Goal: Task Accomplishment & Management: Manage account settings

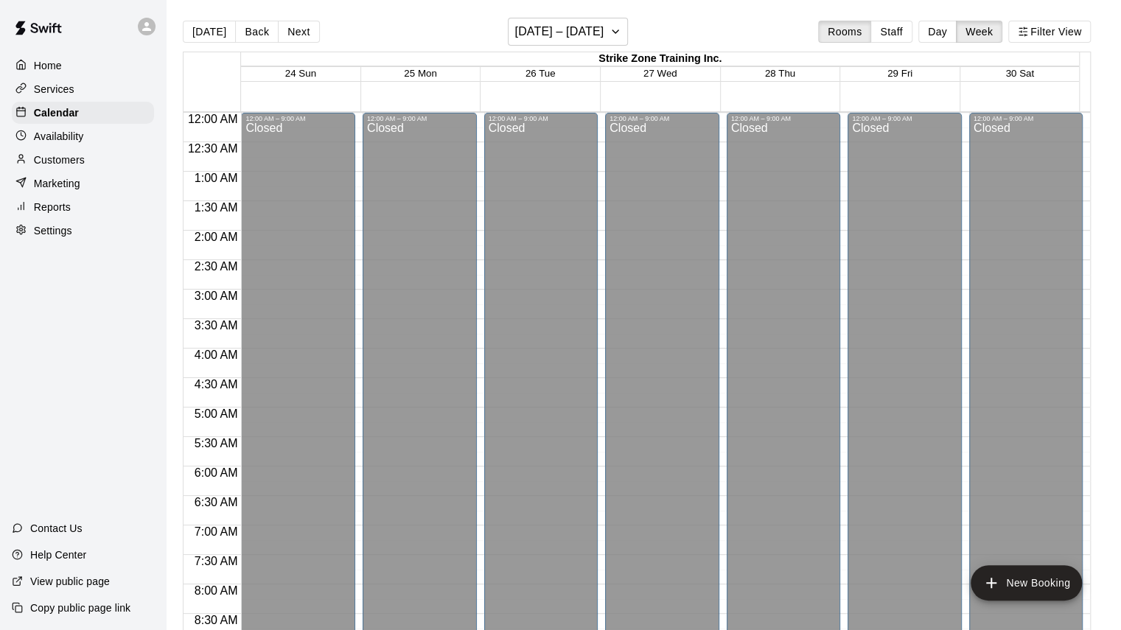
scroll to position [839, 0]
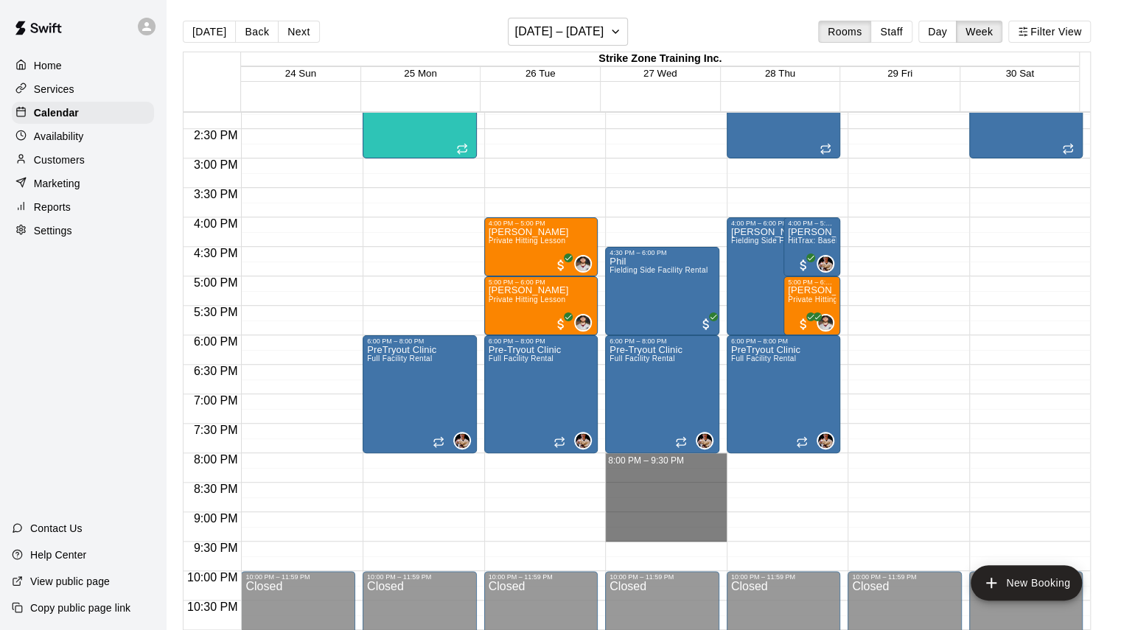
drag, startPoint x: 631, startPoint y: 459, endPoint x: 634, endPoint y: 533, distance: 73.8
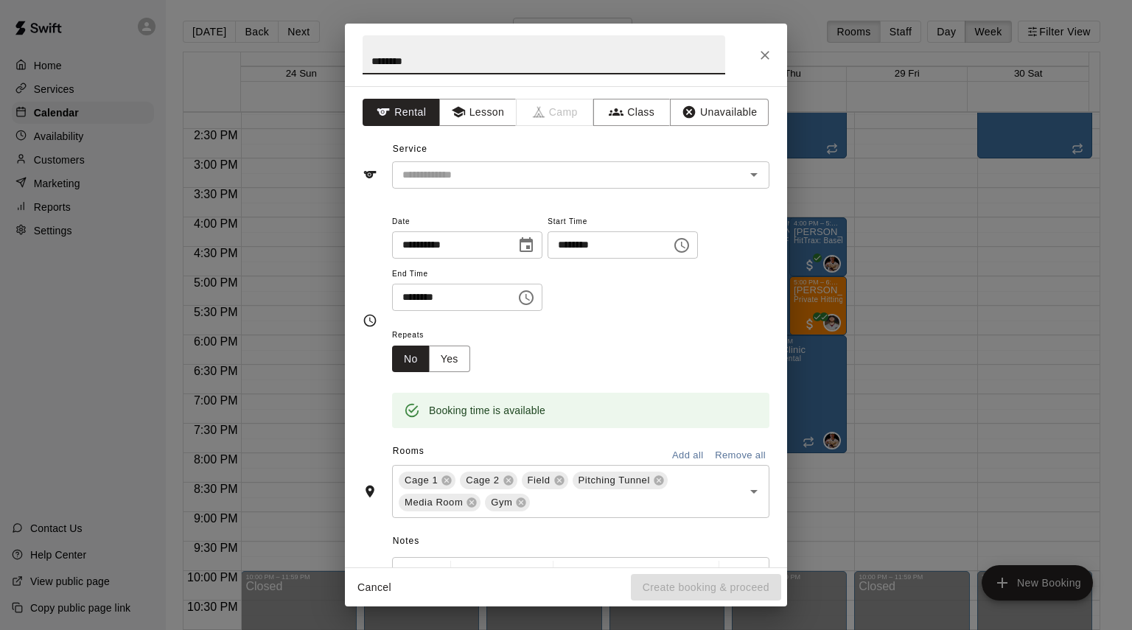
click at [392, 63] on input "********" at bounding box center [544, 54] width 363 height 39
type input "*********"
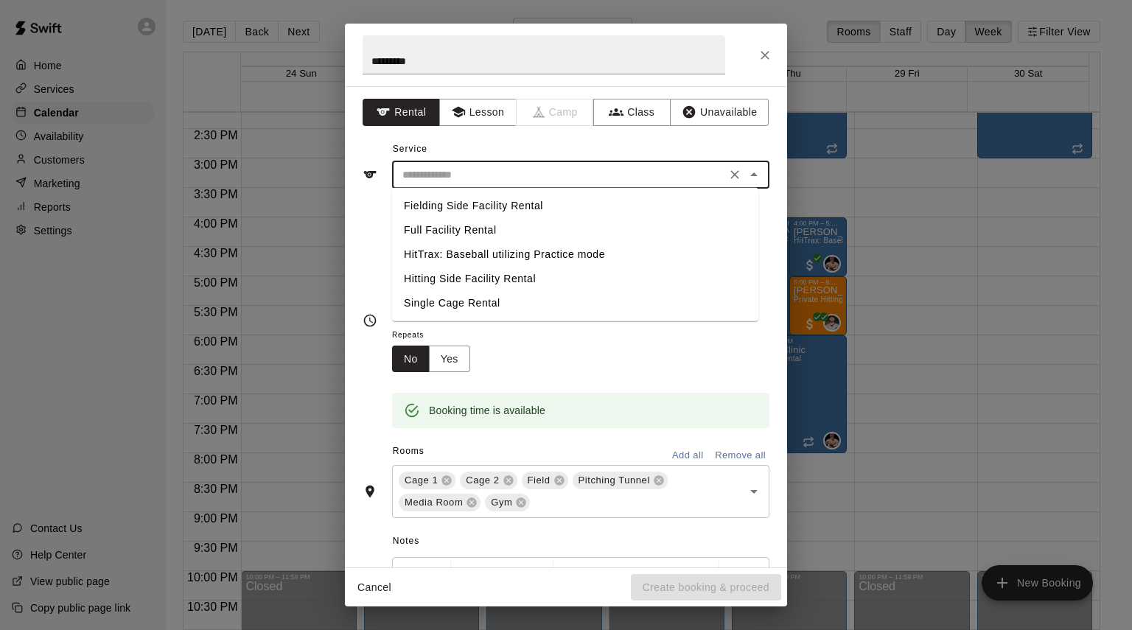
click at [435, 175] on input "text" at bounding box center [559, 175] width 325 height 18
click at [434, 274] on li "Hitting Side Facility Rental" at bounding box center [575, 279] width 366 height 24
type input "**********"
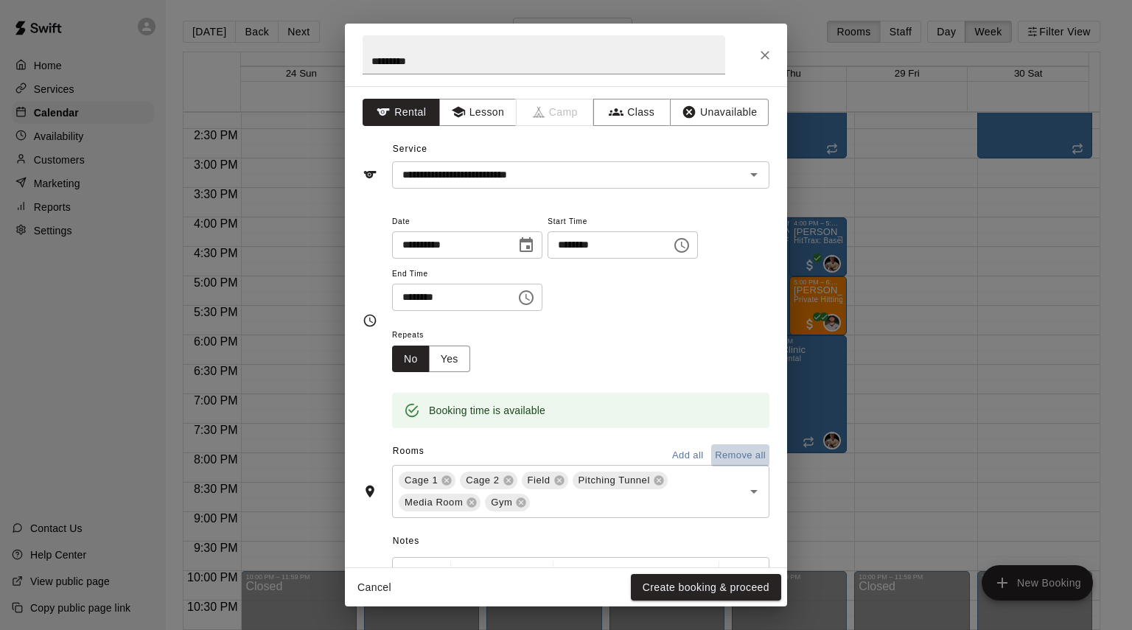
click at [727, 450] on button "Remove all" at bounding box center [740, 456] width 58 height 23
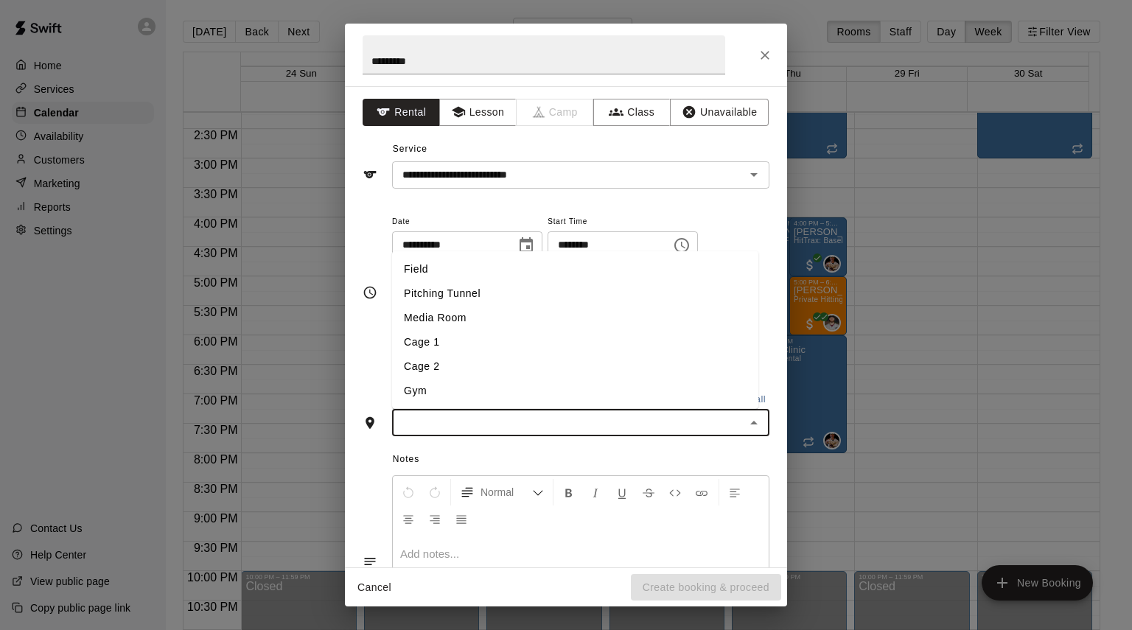
click at [531, 429] on input "text" at bounding box center [569, 423] width 344 height 18
click at [439, 347] on li "Cage 1" at bounding box center [575, 342] width 366 height 24
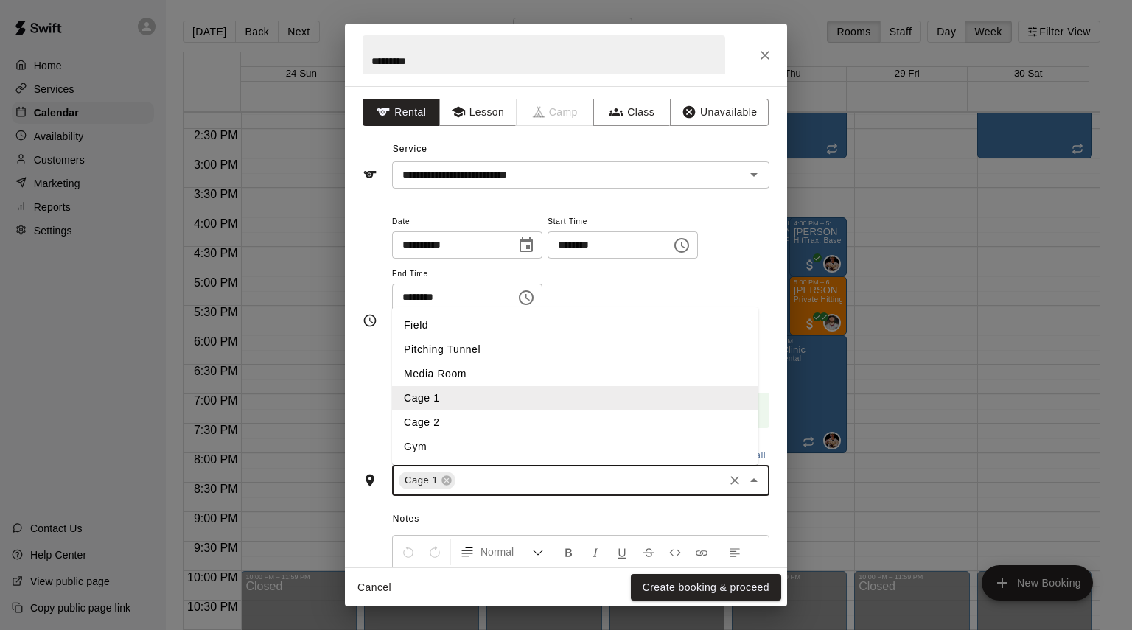
click at [482, 482] on input "text" at bounding box center [590, 481] width 264 height 18
click at [468, 418] on li "Cage 2" at bounding box center [575, 423] width 366 height 24
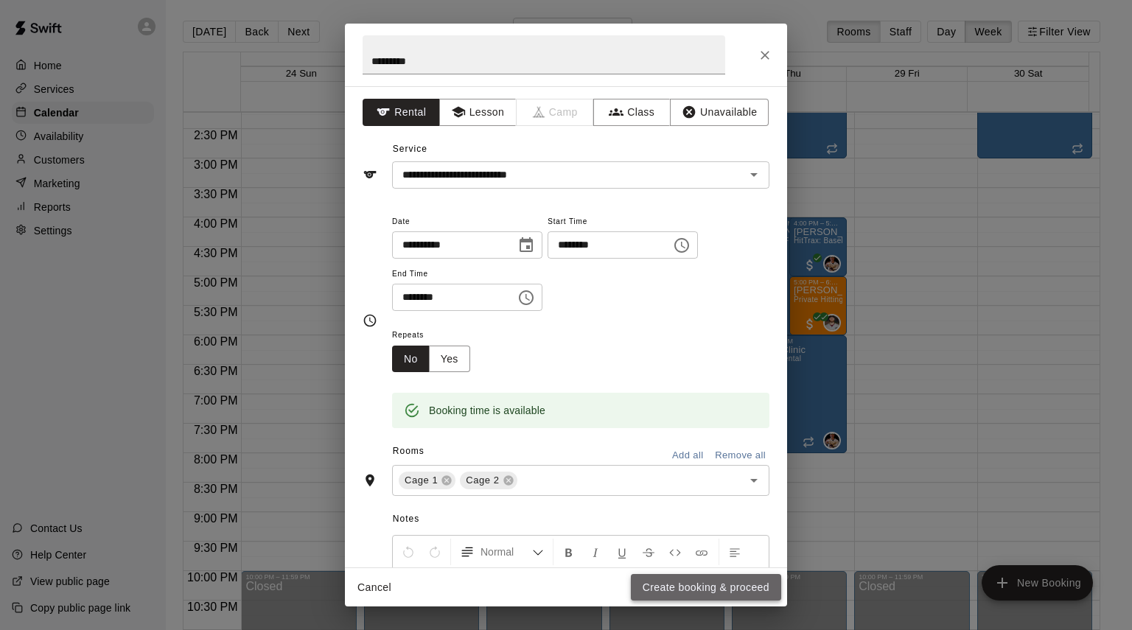
click at [688, 582] on button "Create booking & proceed" at bounding box center [706, 587] width 150 height 27
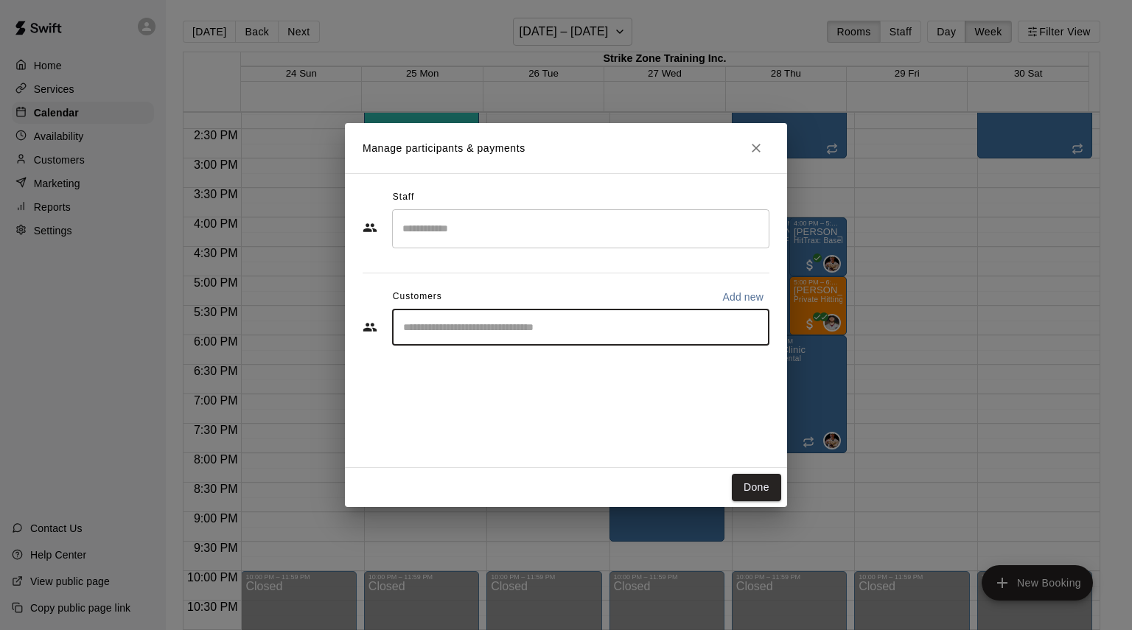
click at [473, 322] on input "Start typing to search customers..." at bounding box center [581, 327] width 364 height 15
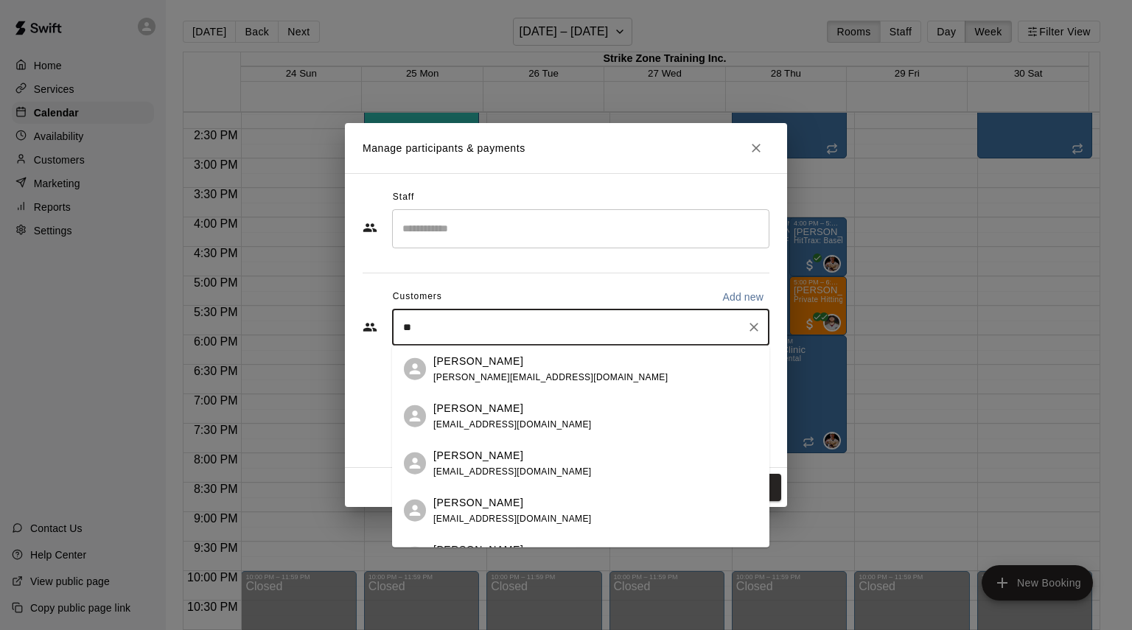
type input "*"
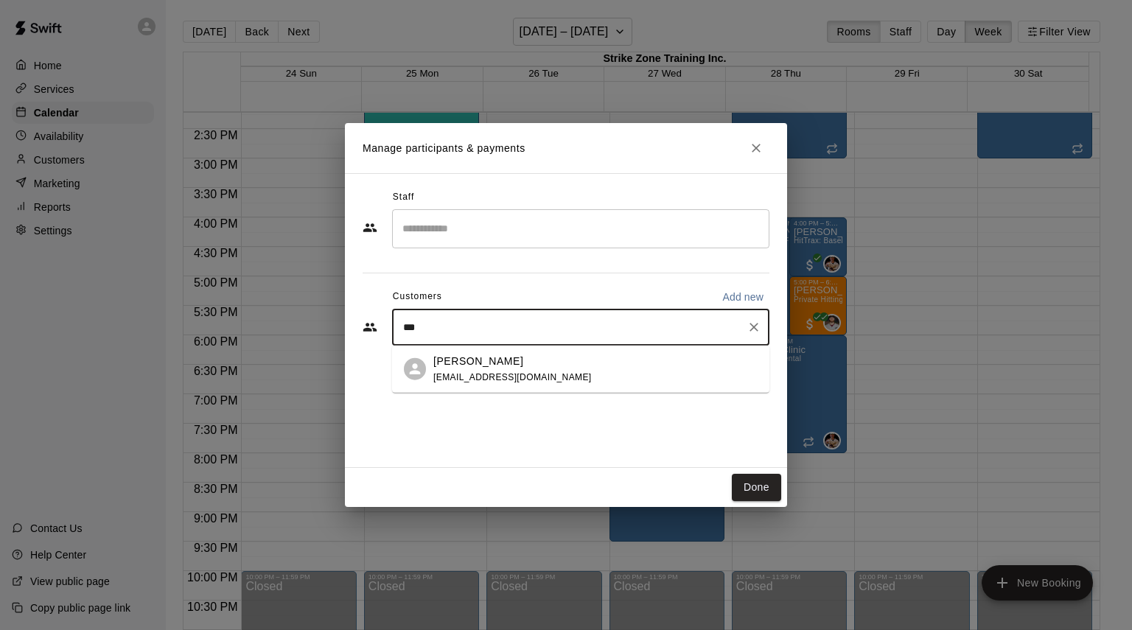
type input "****"
click at [490, 372] on span "nicbrissette@hotmail.com" at bounding box center [512, 377] width 159 height 10
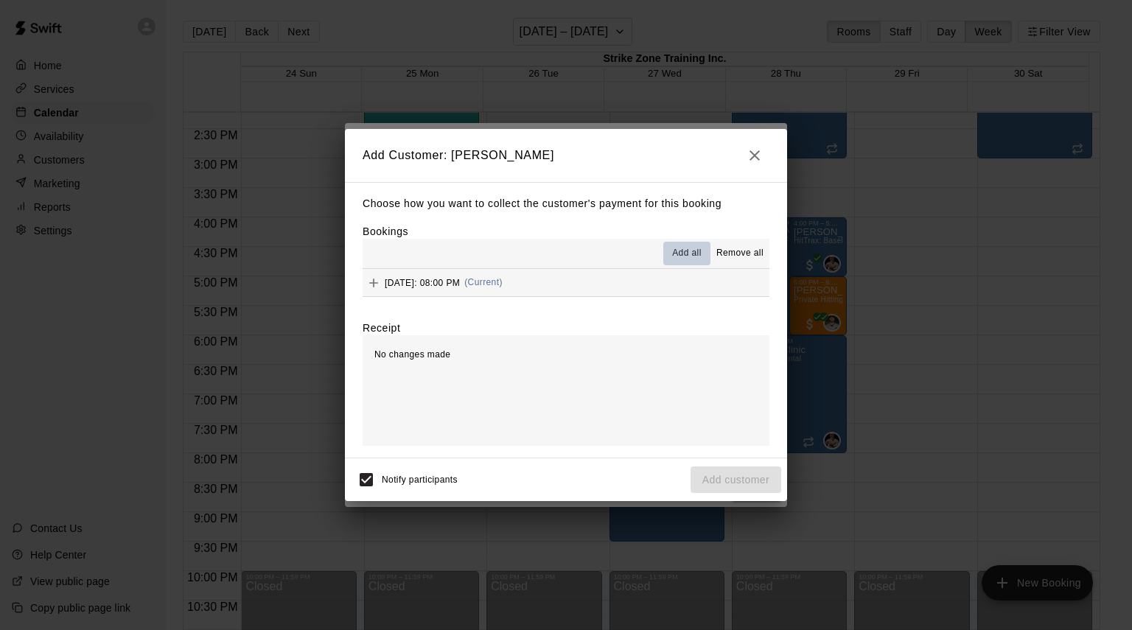
click at [683, 260] on span "Add all" at bounding box center [686, 253] width 29 height 15
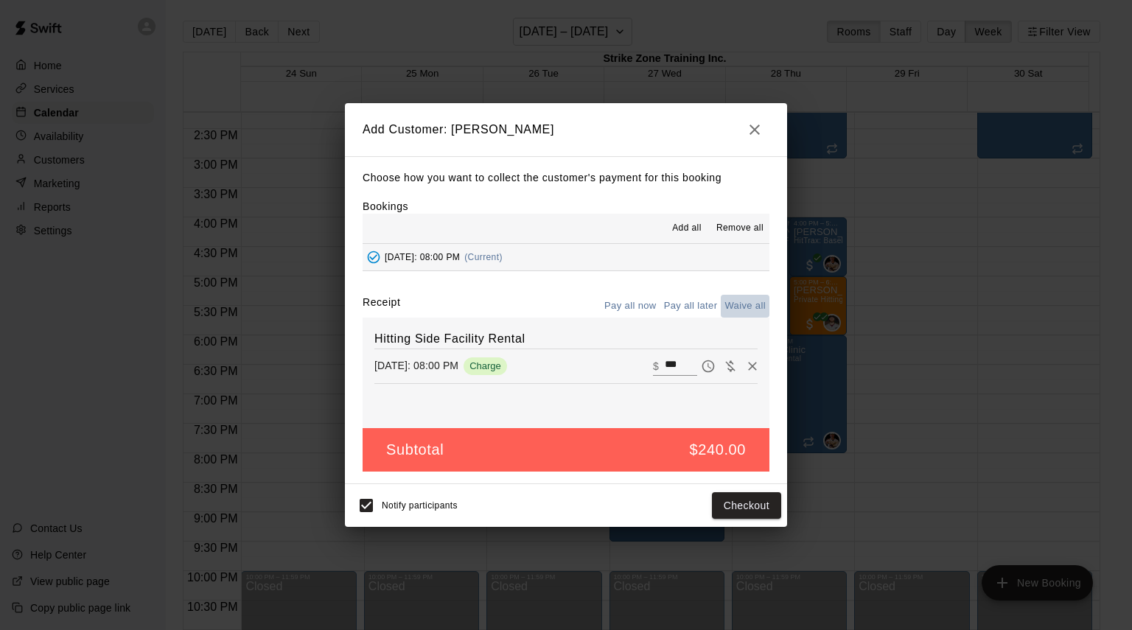
click at [753, 310] on button "Waive all" at bounding box center [745, 306] width 49 height 23
type input "*"
click at [738, 504] on button "Add customer" at bounding box center [736, 505] width 91 height 27
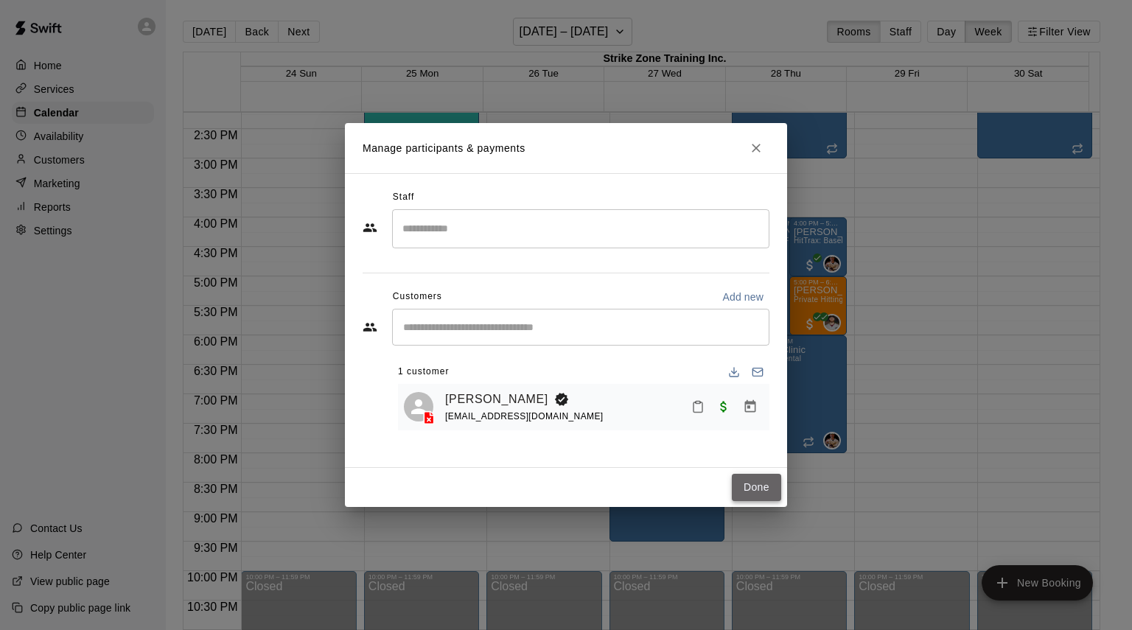
click at [753, 495] on button "Done" at bounding box center [756, 487] width 49 height 27
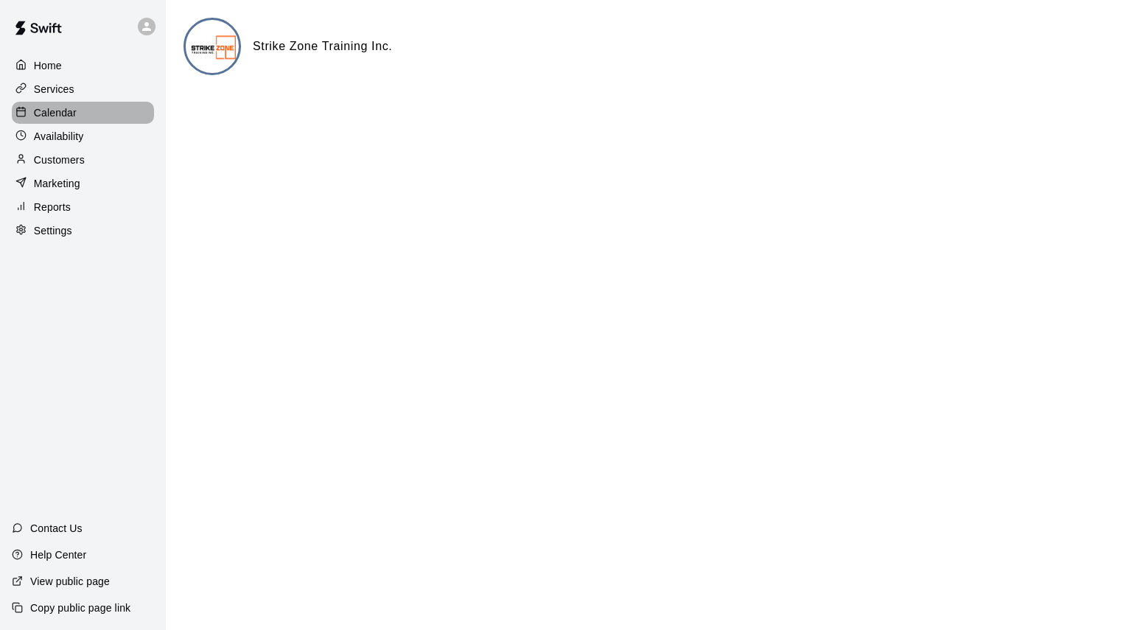
click at [55, 115] on p "Calendar" at bounding box center [55, 112] width 43 height 15
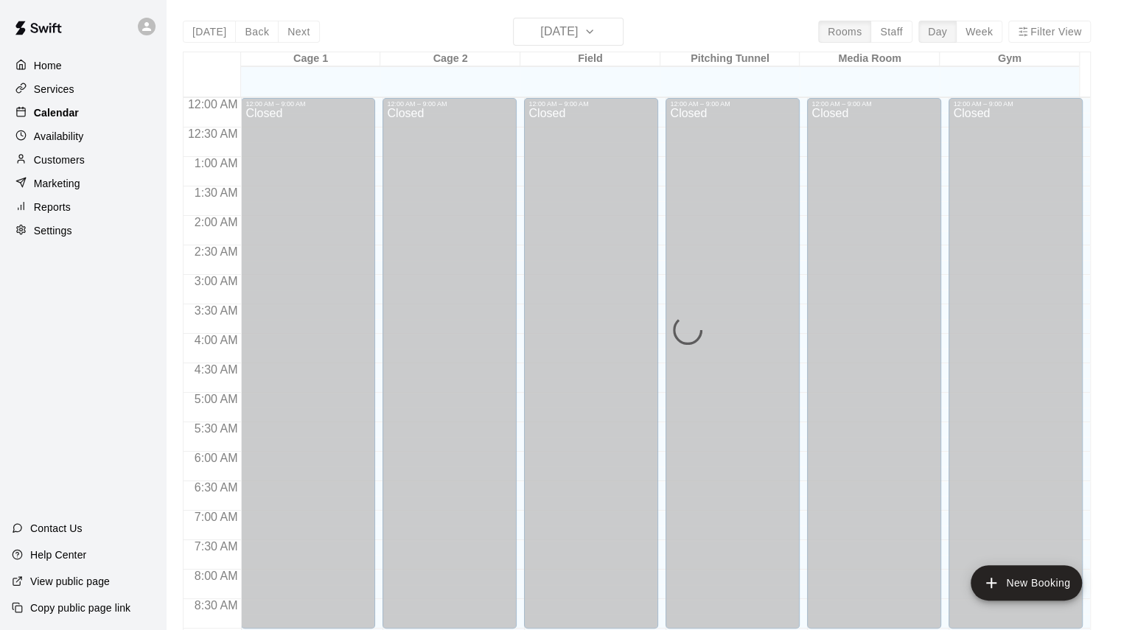
scroll to position [821, 0]
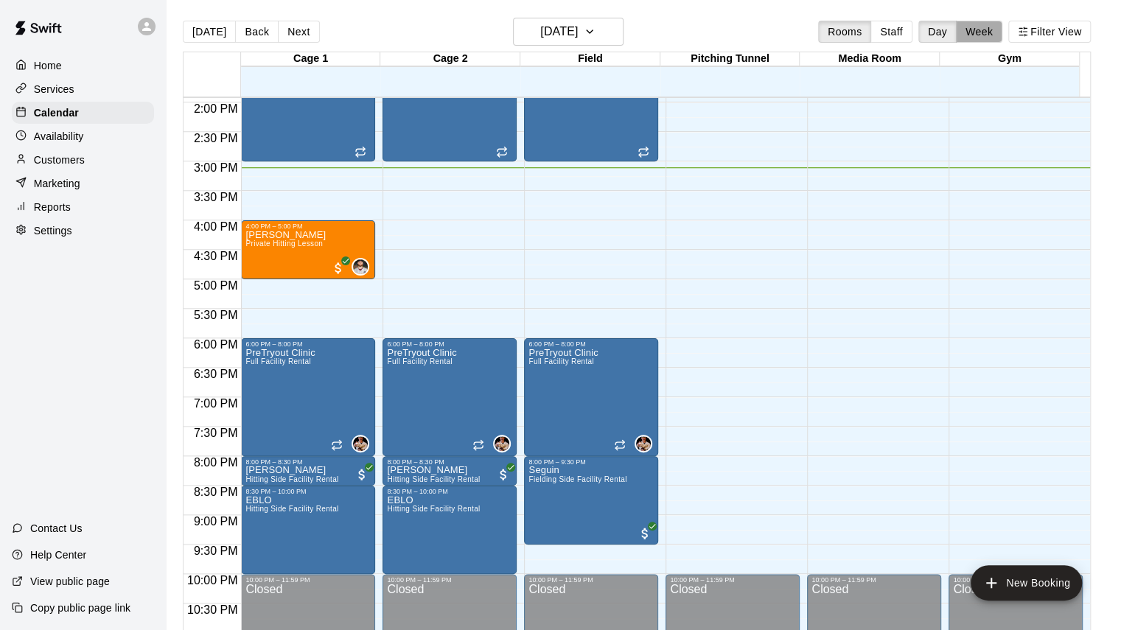
click at [998, 28] on button "Week" at bounding box center [979, 32] width 46 height 22
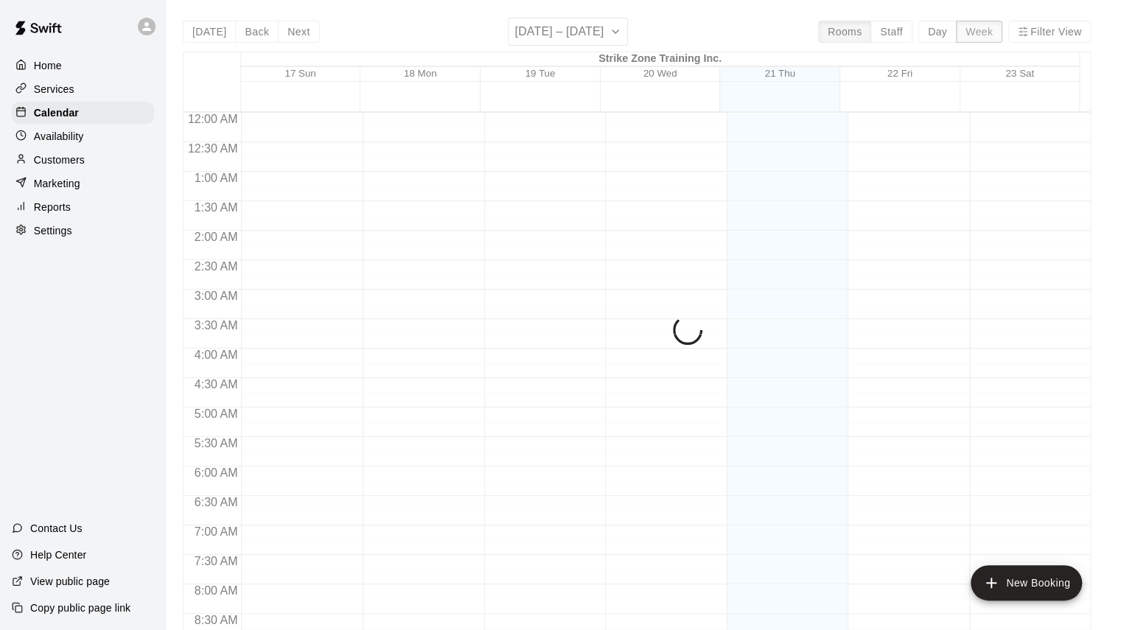
scroll to position [880, 0]
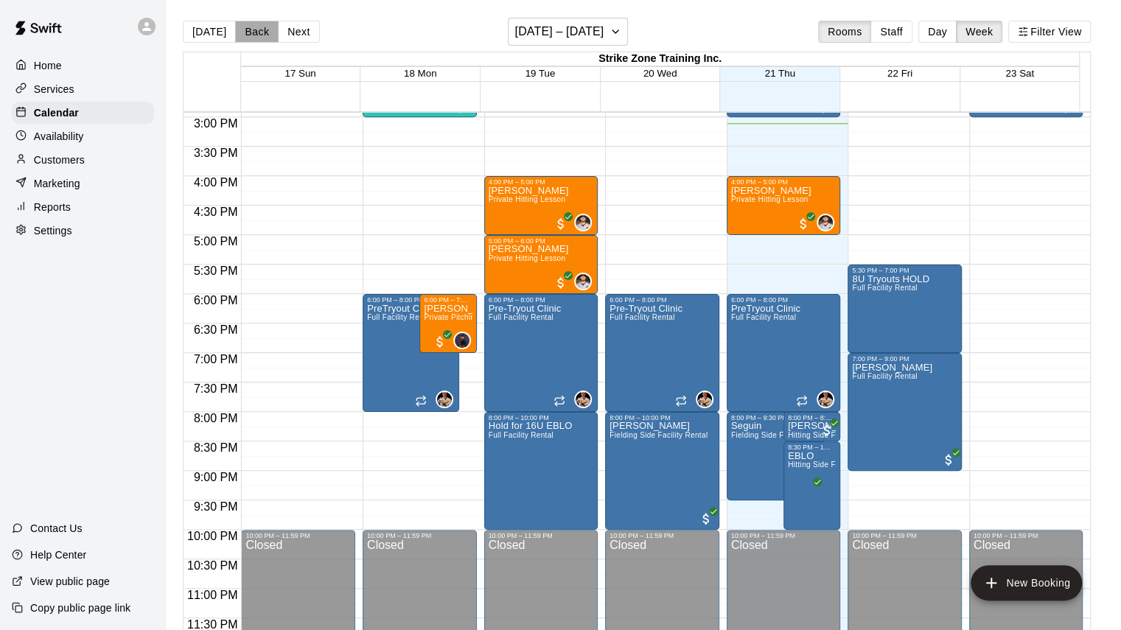
click at [243, 32] on button "Back" at bounding box center [256, 32] width 43 height 22
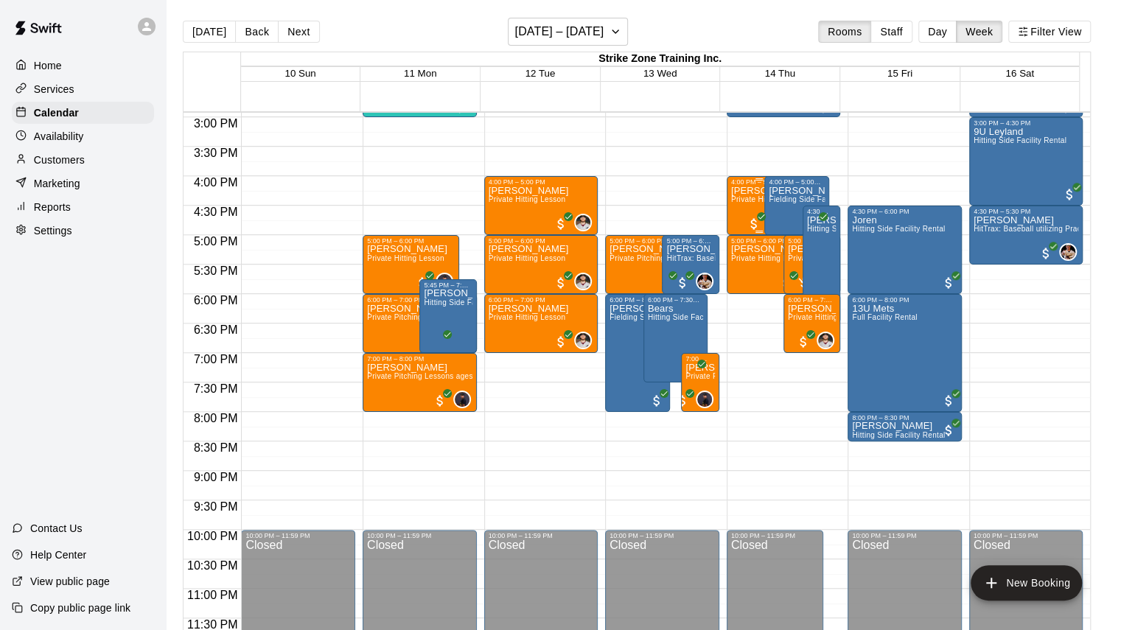
click at [731, 209] on div "[PERSON_NAME] Private Hitting Lesson" at bounding box center [759, 501] width 56 height 630
click at [729, 209] on div at bounding box center [743, 237] width 29 height 100
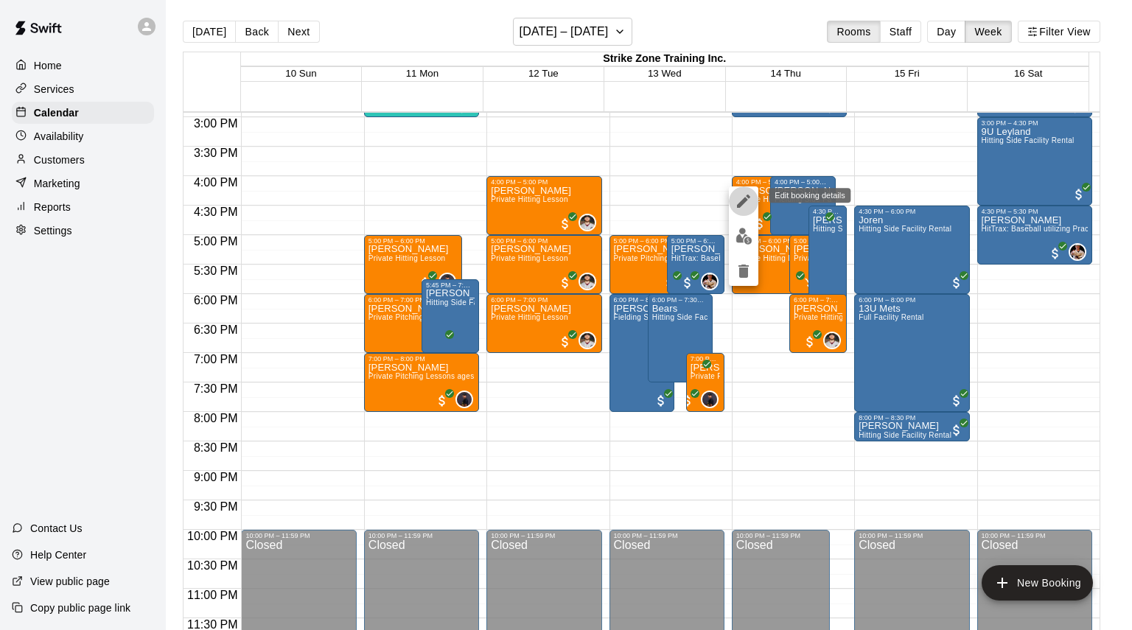
click at [743, 202] on icon "edit" at bounding box center [743, 201] width 13 height 13
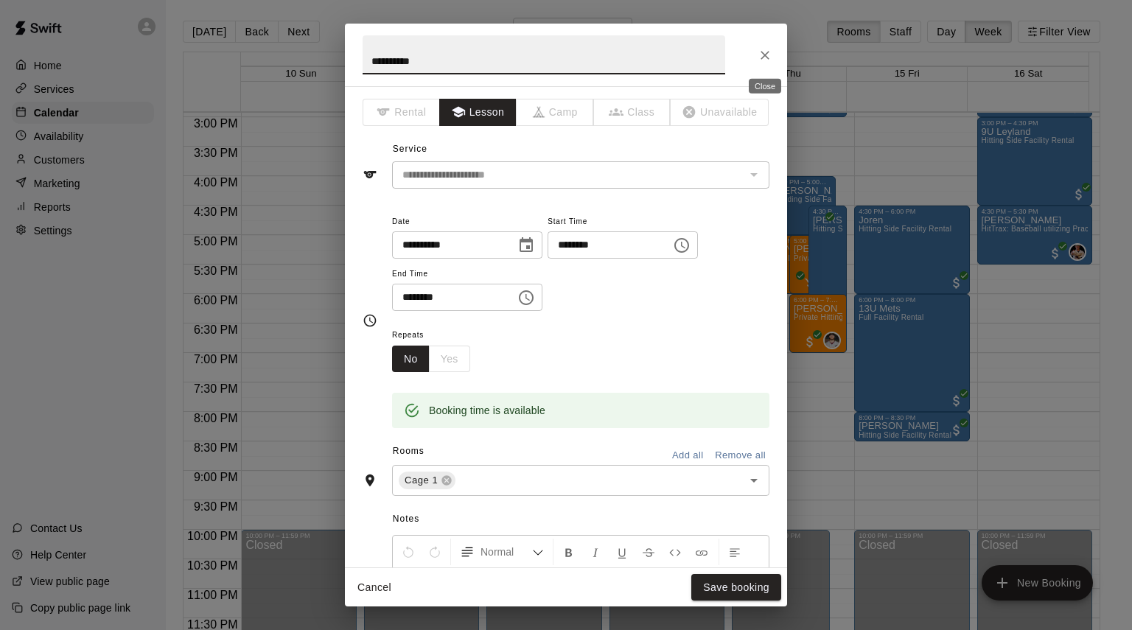
click at [764, 55] on icon "Close" at bounding box center [765, 55] width 15 height 15
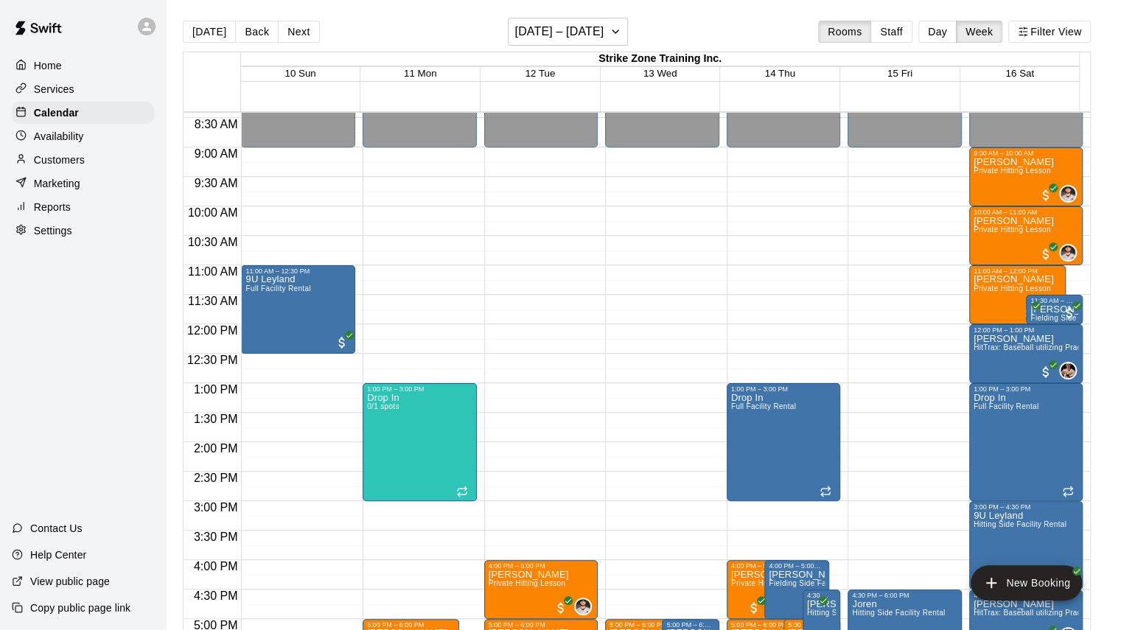
scroll to position [485, 0]
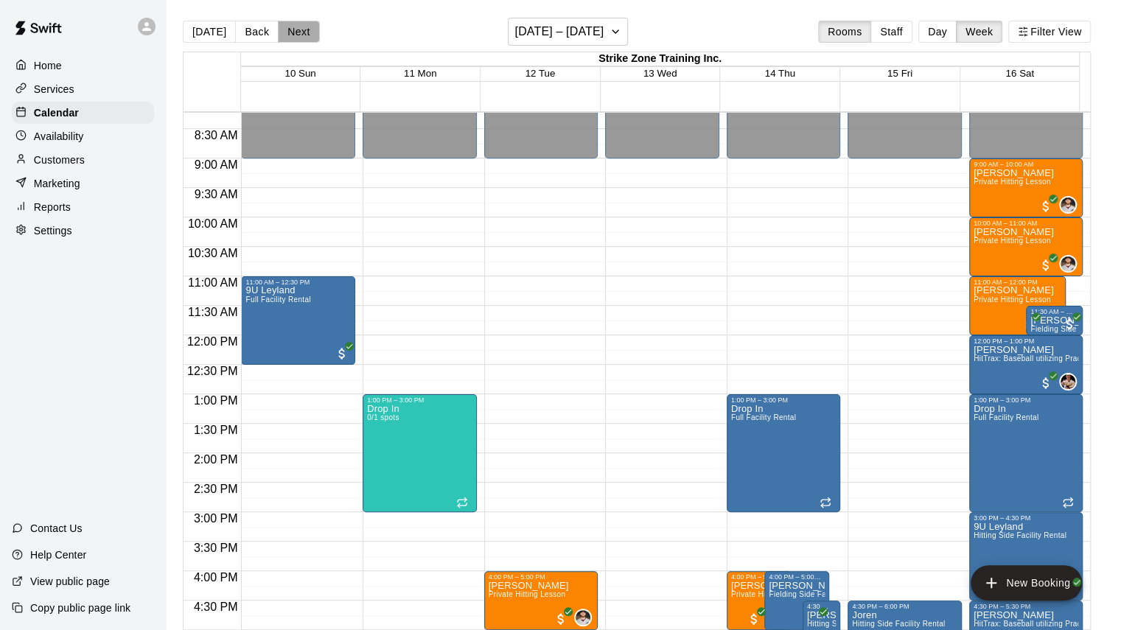
click at [299, 29] on button "Next" at bounding box center [298, 32] width 41 height 22
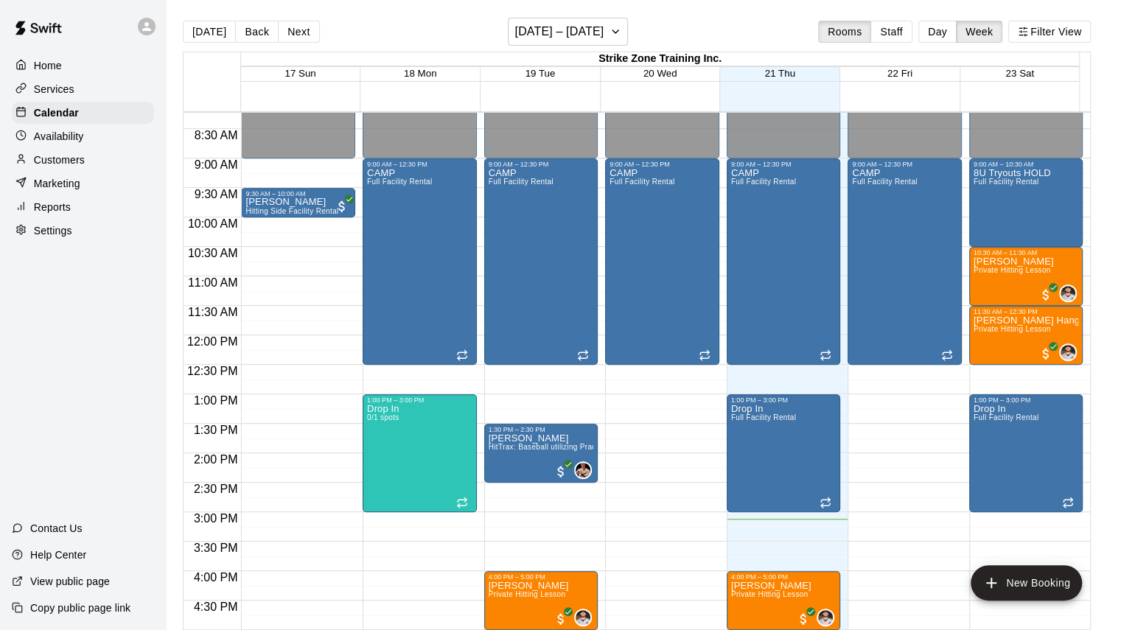
scroll to position [633, 0]
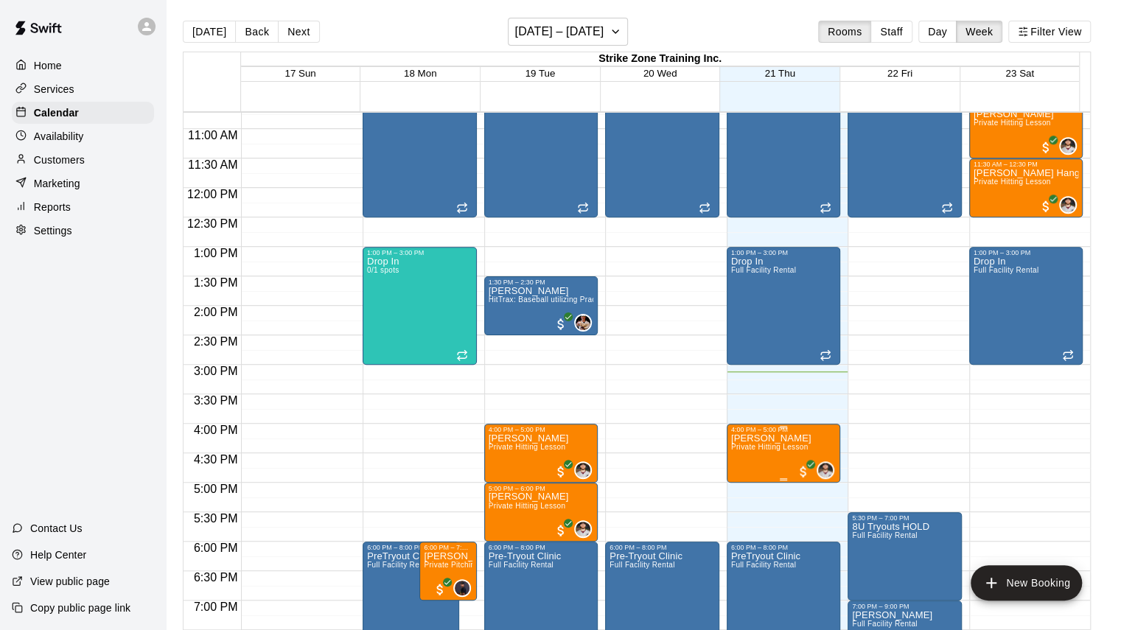
click at [751, 448] on span "Private Hitting Lesson" at bounding box center [769, 447] width 77 height 8
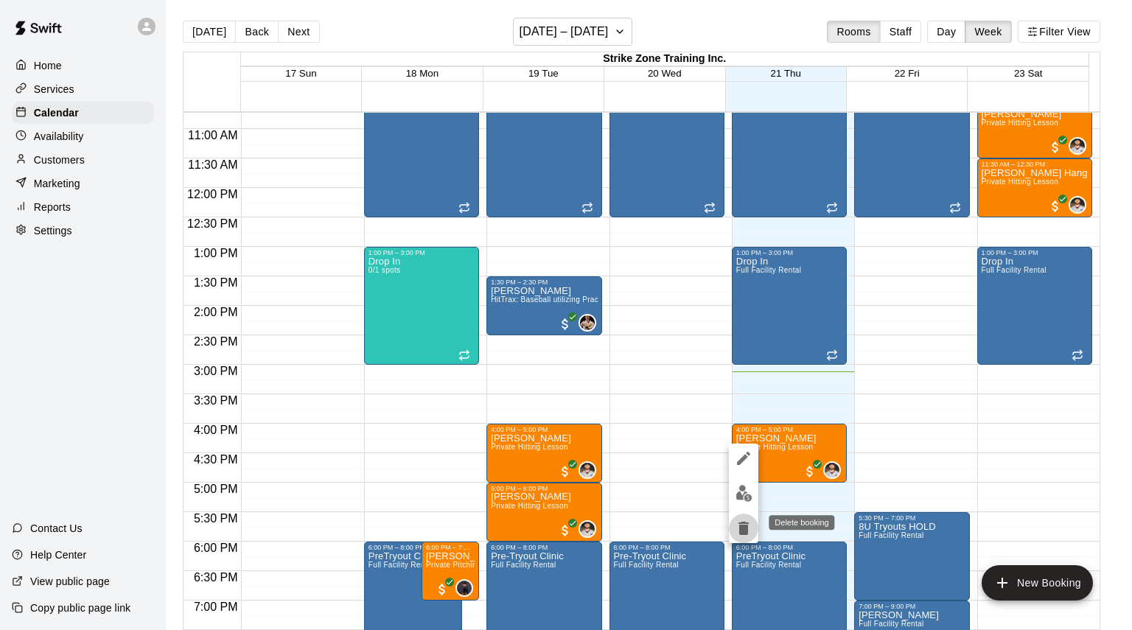
click at [754, 529] on button "delete" at bounding box center [743, 528] width 29 height 29
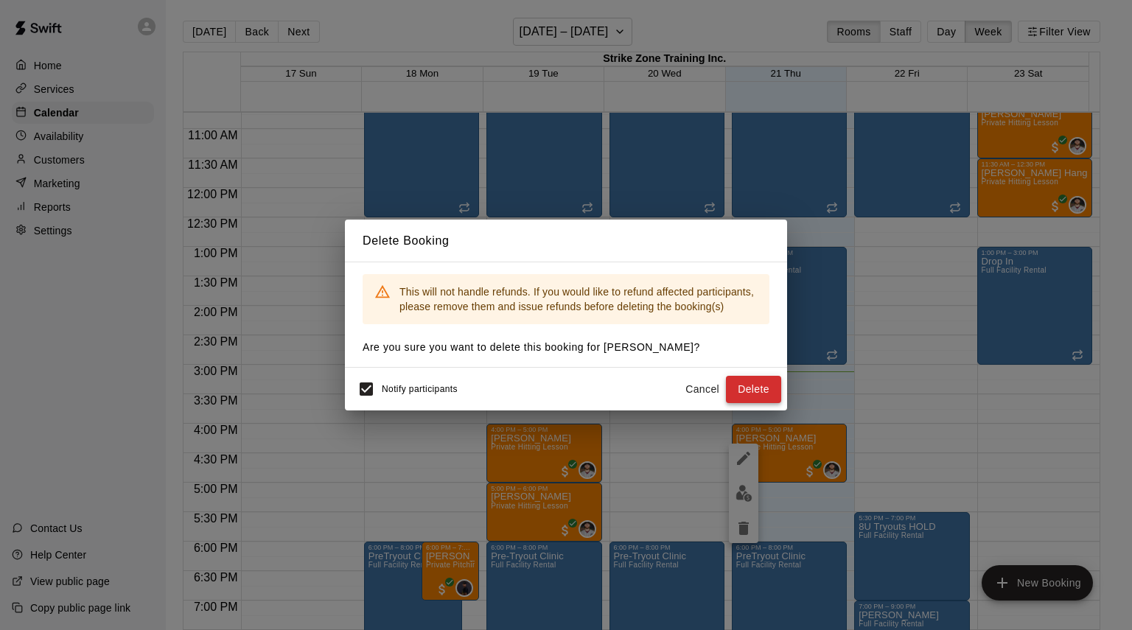
click at [753, 389] on button "Delete" at bounding box center [753, 389] width 55 height 27
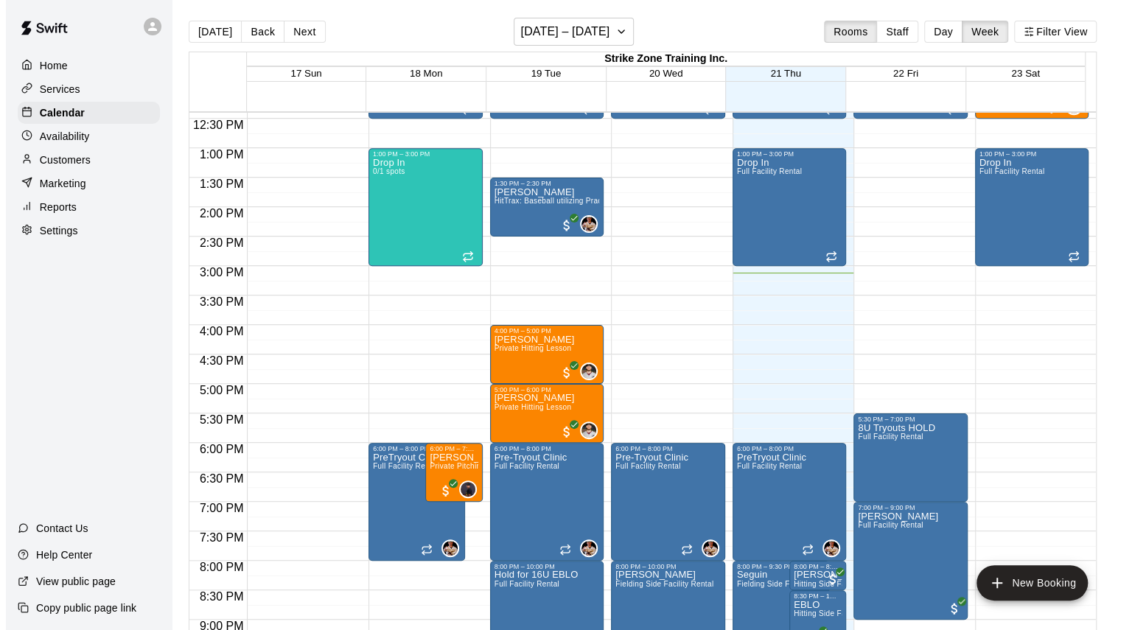
scroll to position [737, 0]
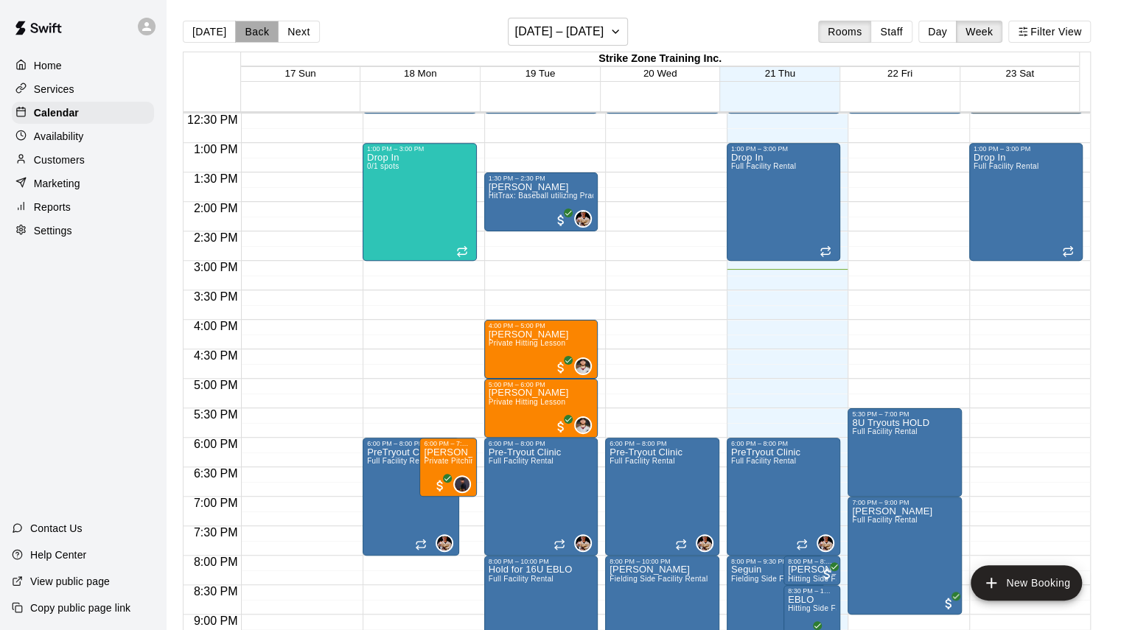
click at [251, 38] on button "Back" at bounding box center [256, 32] width 43 height 22
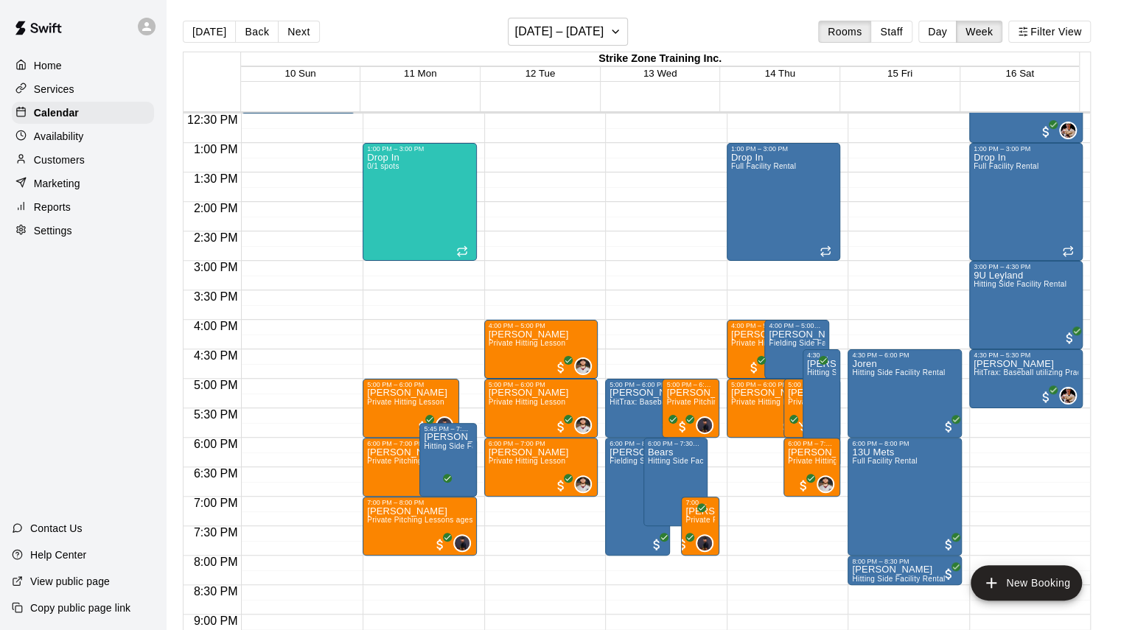
click at [799, 393] on p "[PERSON_NAME]" at bounding box center [812, 393] width 48 height 0
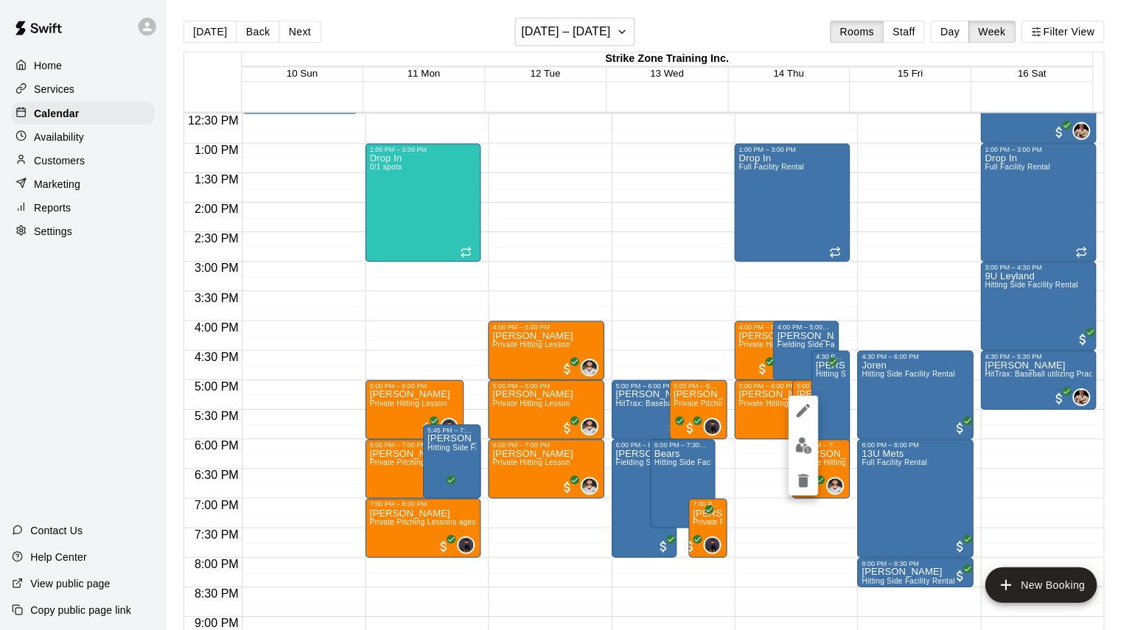
click at [799, 390] on div at bounding box center [566, 315] width 1132 height 630
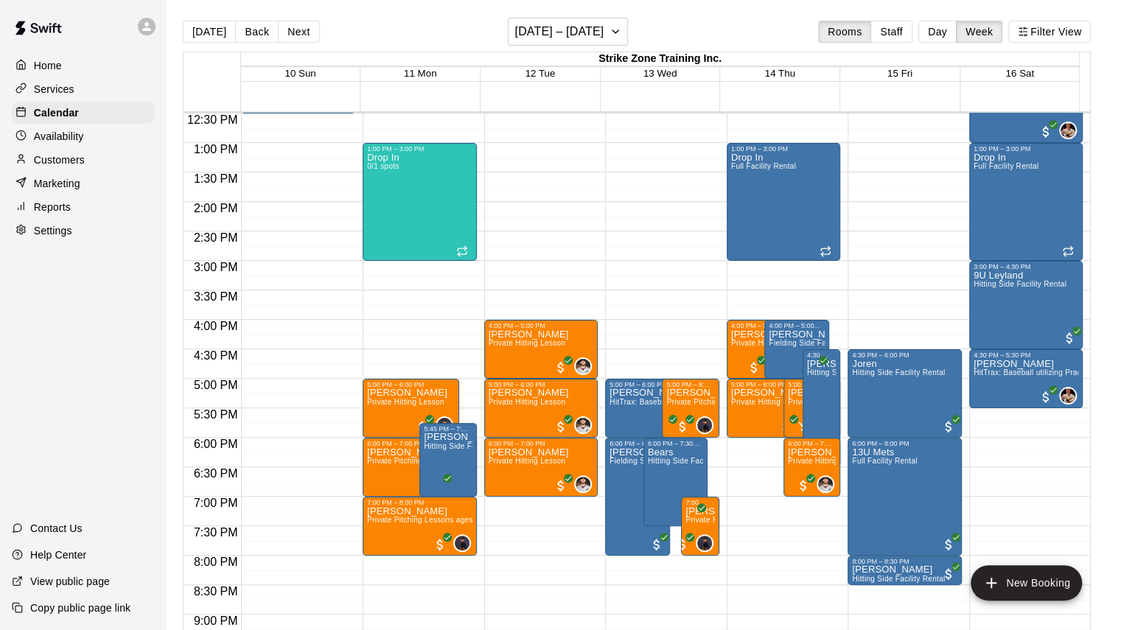
click at [799, 393] on p "[PERSON_NAME]" at bounding box center [812, 393] width 48 height 0
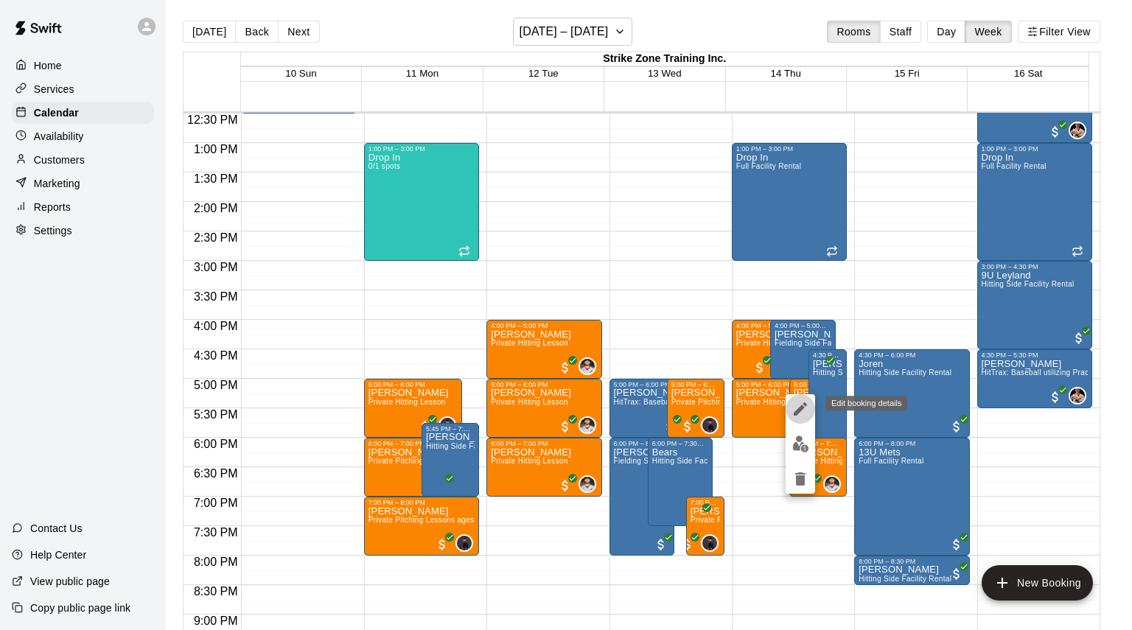
click at [801, 400] on icon "edit" at bounding box center [801, 409] width 18 height 18
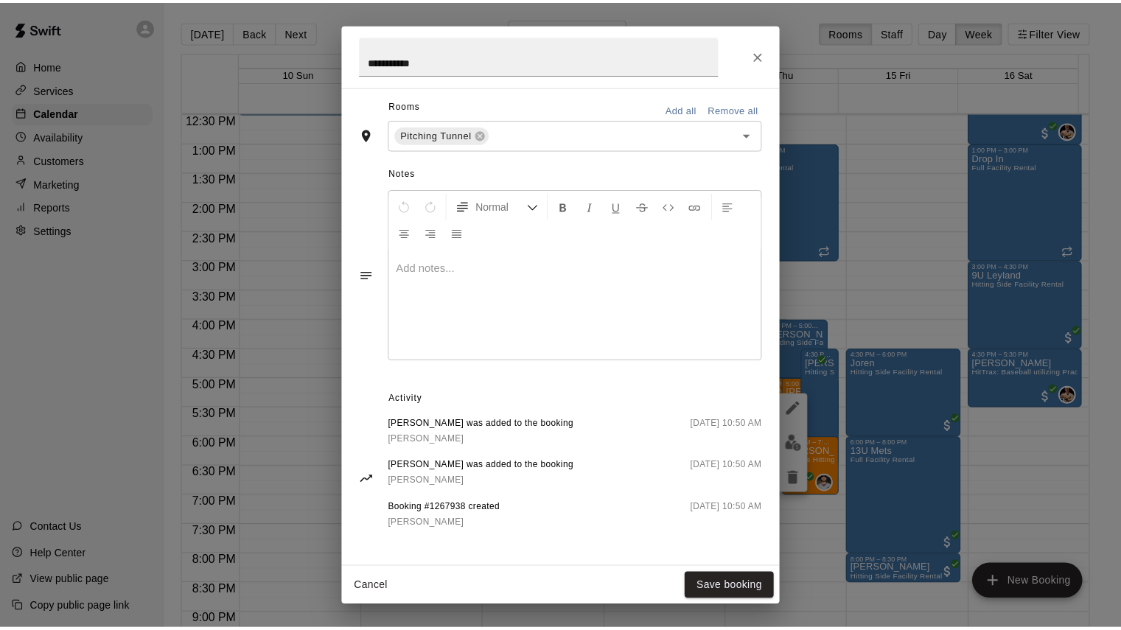
scroll to position [0, 0]
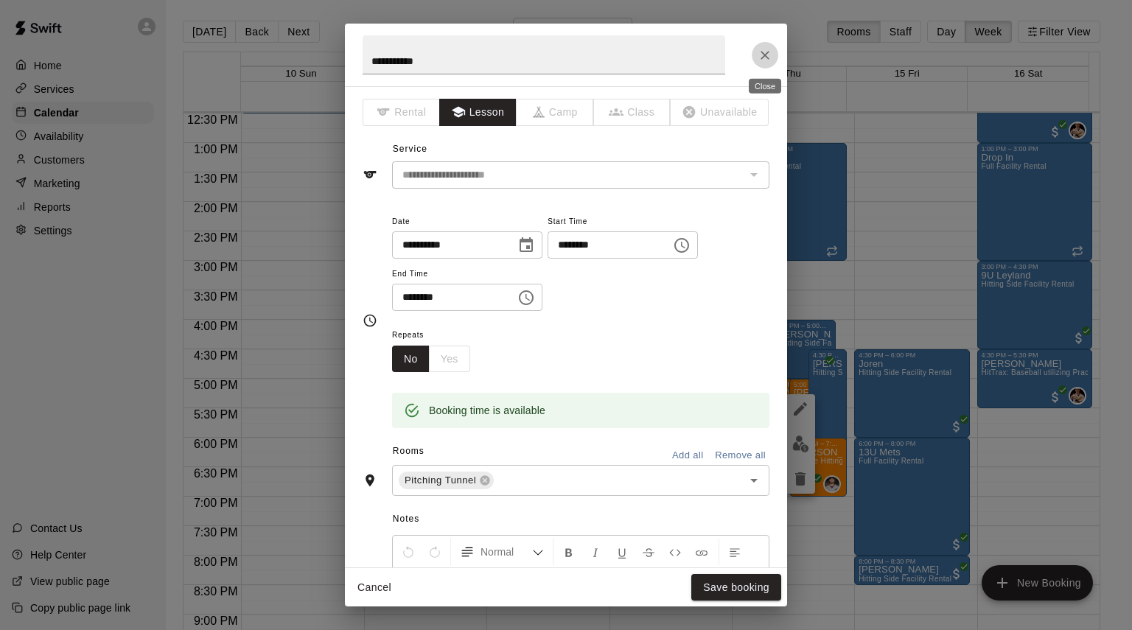
click at [768, 57] on icon "Close" at bounding box center [765, 55] width 15 height 15
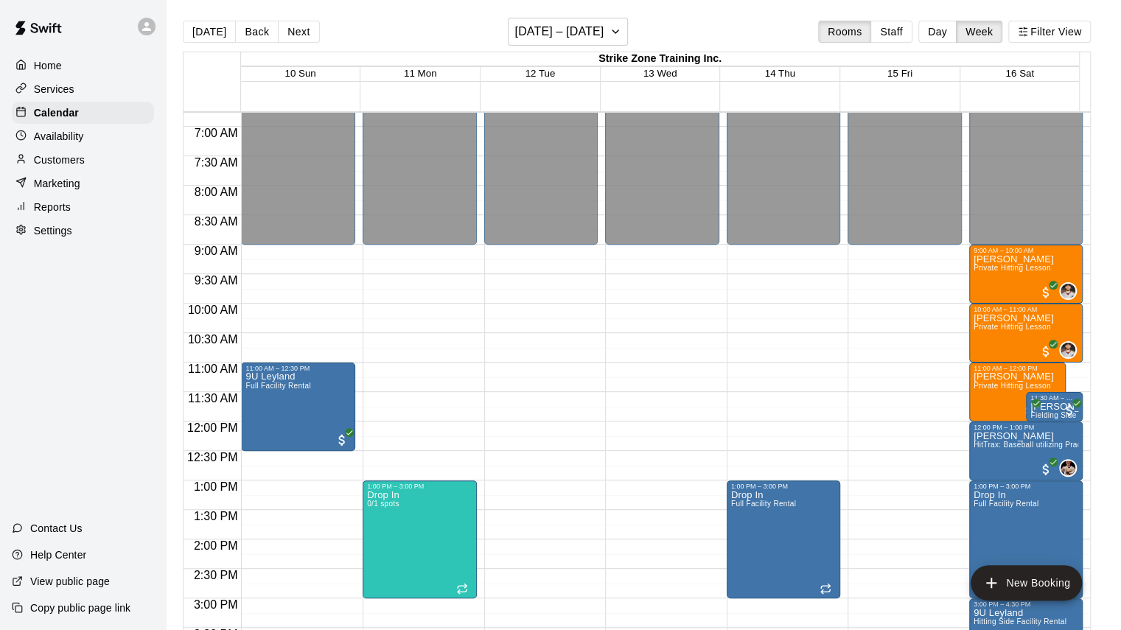
scroll to position [400, 0]
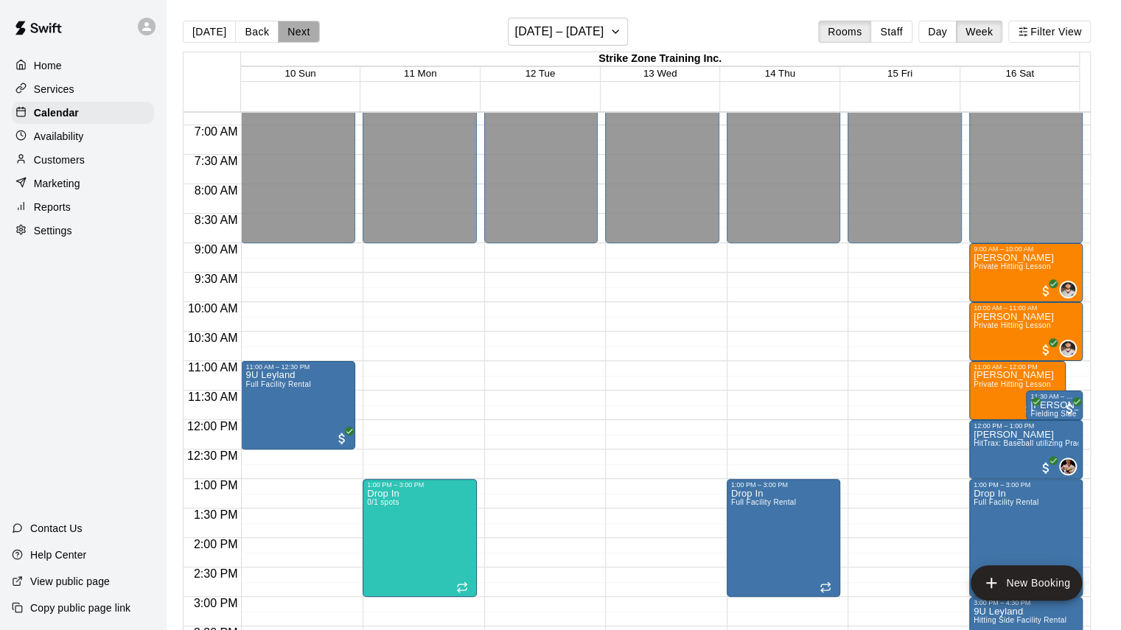
click at [289, 31] on button "Next" at bounding box center [298, 32] width 41 height 22
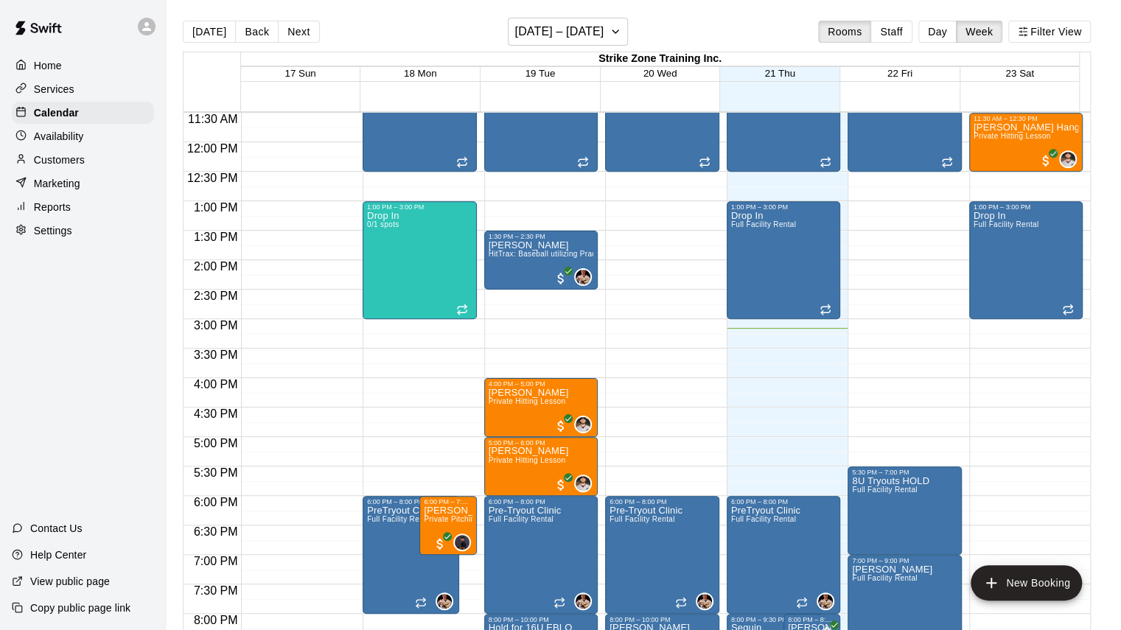
scroll to position [749, 0]
